Goal: Task Accomplishment & Management: Manage account settings

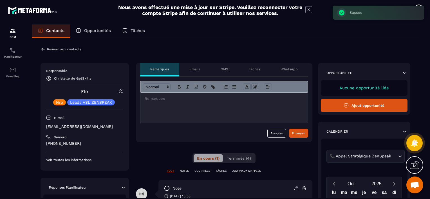
click at [51, 49] on p "Revenir aux contacts" at bounding box center [64, 49] width 34 height 4
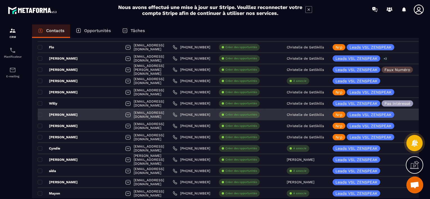
scroll to position [84, 0]
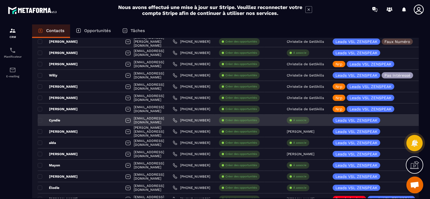
click at [298, 120] on p "À associe" at bounding box center [299, 120] width 13 height 4
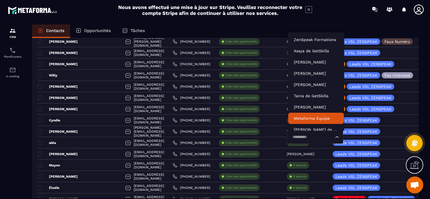
scroll to position [4, 0]
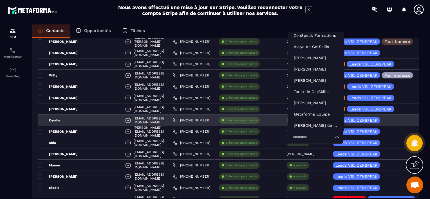
click at [296, 137] on input "Search for option" at bounding box center [311, 137] width 43 height 6
type input "***"
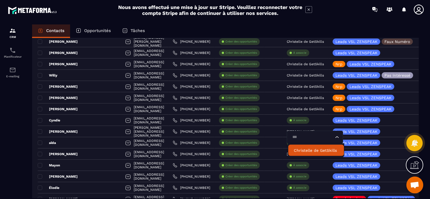
click at [296, 149] on p "Christelle de GetSkills" at bounding box center [316, 151] width 44 height 6
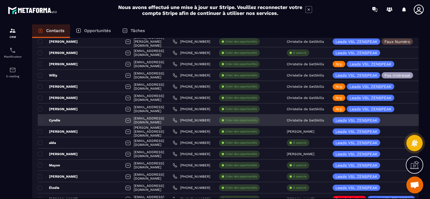
click at [66, 121] on div "Cyndie" at bounding box center [79, 120] width 83 height 11
